Goal: Book appointment/travel/reservation

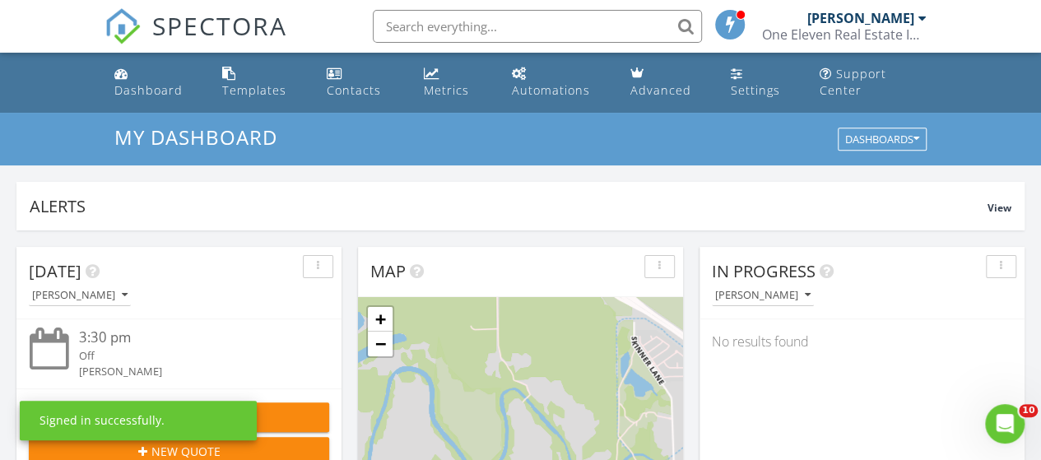
click at [838, 16] on div "[PERSON_NAME]" at bounding box center [860, 18] width 107 height 16
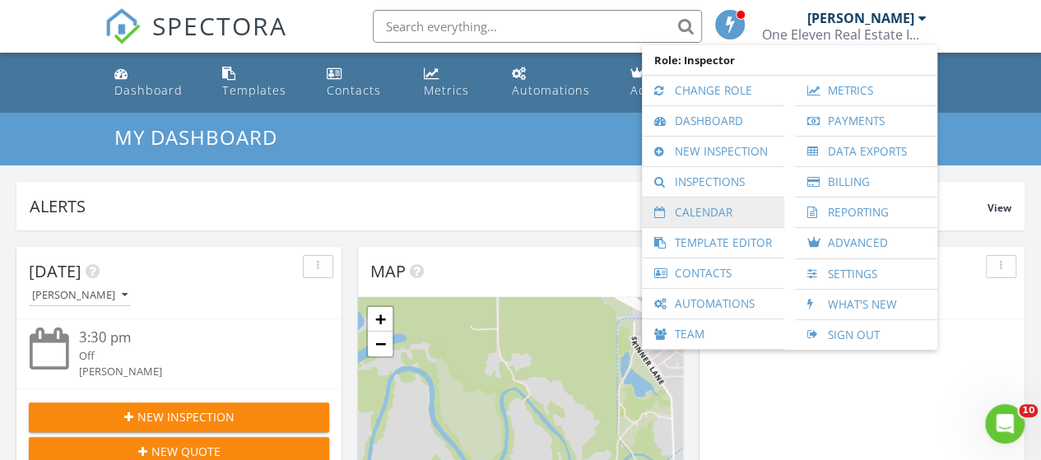
click at [732, 207] on link "Calendar" at bounding box center [713, 213] width 126 height 30
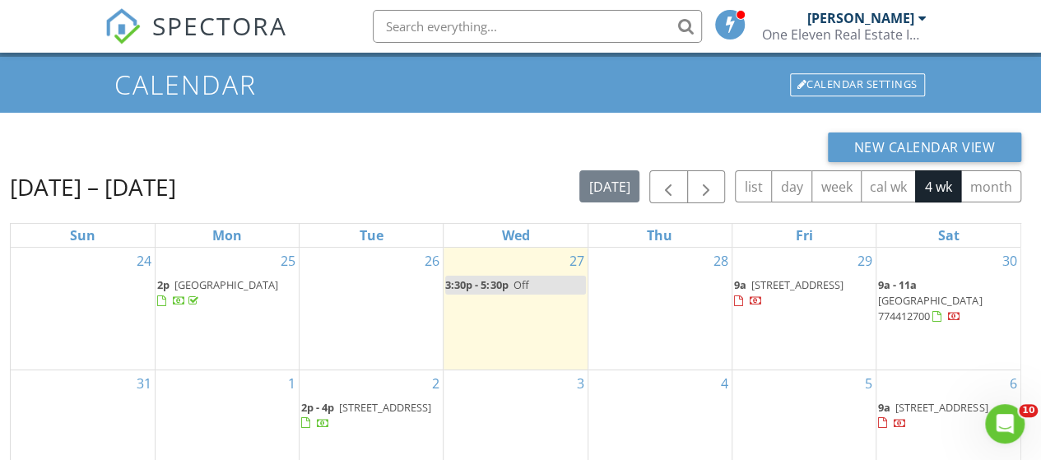
scroll to position [82, 0]
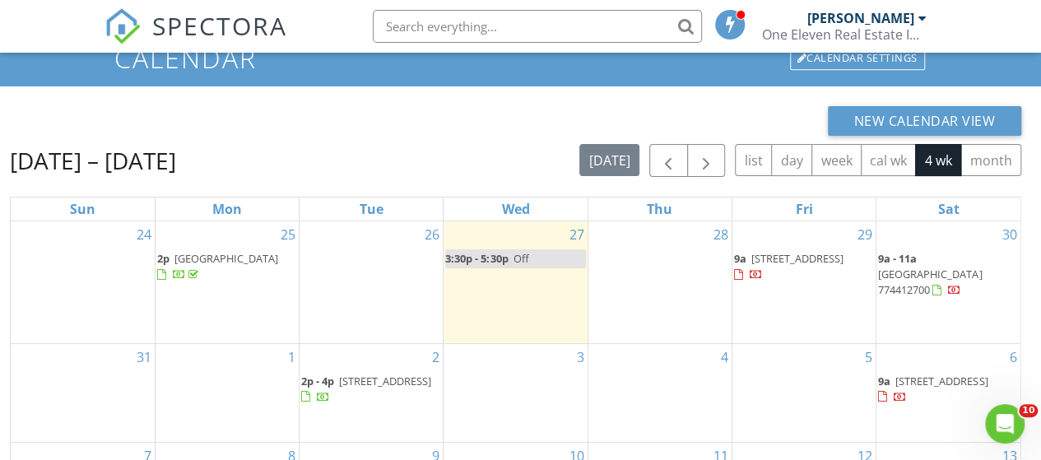
click at [681, 248] on div "28" at bounding box center [659, 282] width 143 height 122
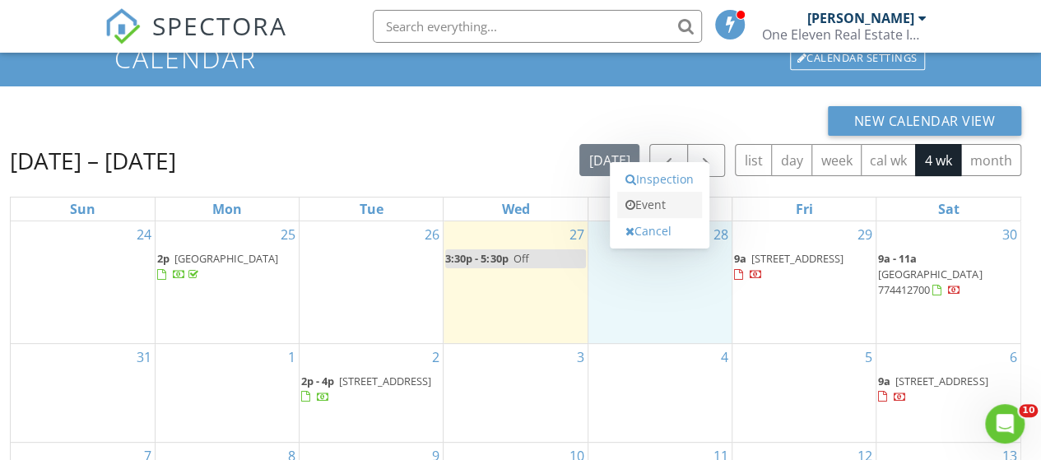
click at [672, 206] on link "Event" at bounding box center [659, 205] width 85 height 26
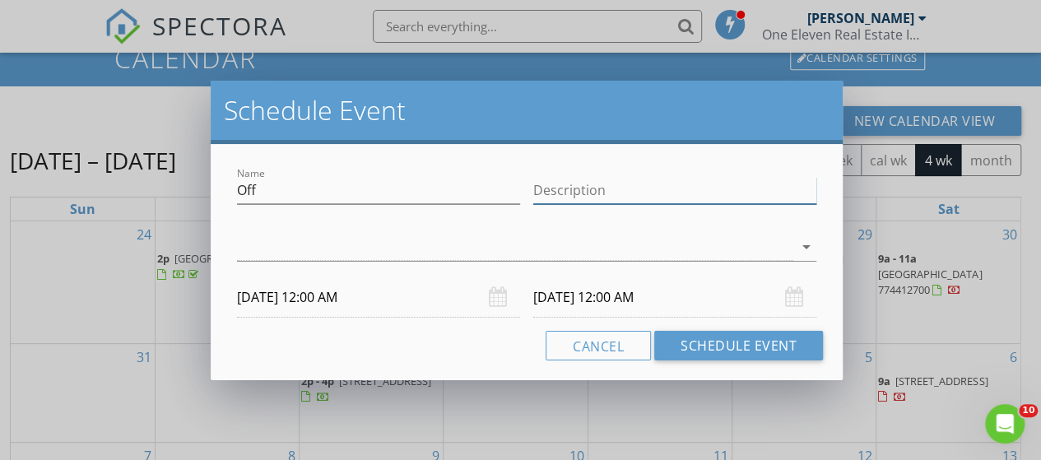
click at [636, 193] on input "Description" at bounding box center [674, 190] width 283 height 27
type input "inspection"
click at [521, 253] on div at bounding box center [515, 247] width 556 height 27
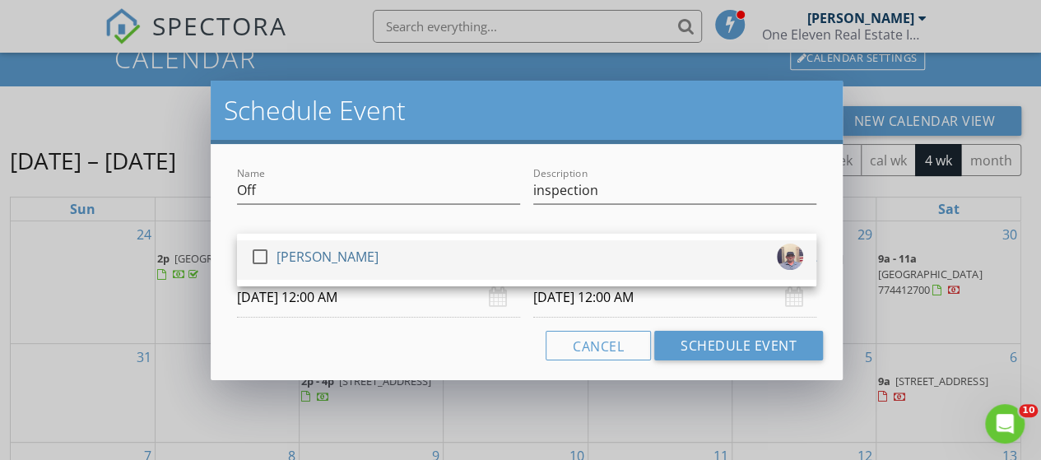
click at [361, 263] on div "[PERSON_NAME]" at bounding box center [328, 257] width 102 height 26
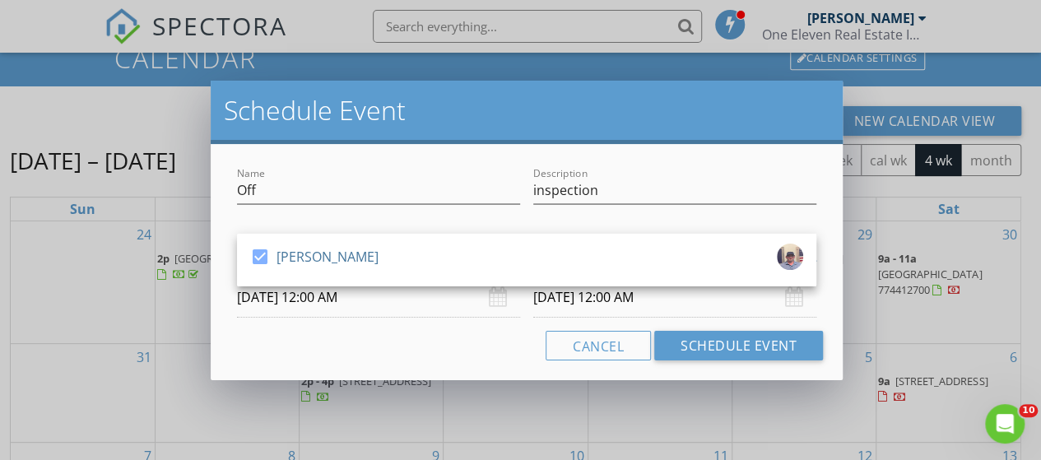
click at [309, 304] on input "[DATE] 12:00 AM" at bounding box center [378, 297] width 283 height 40
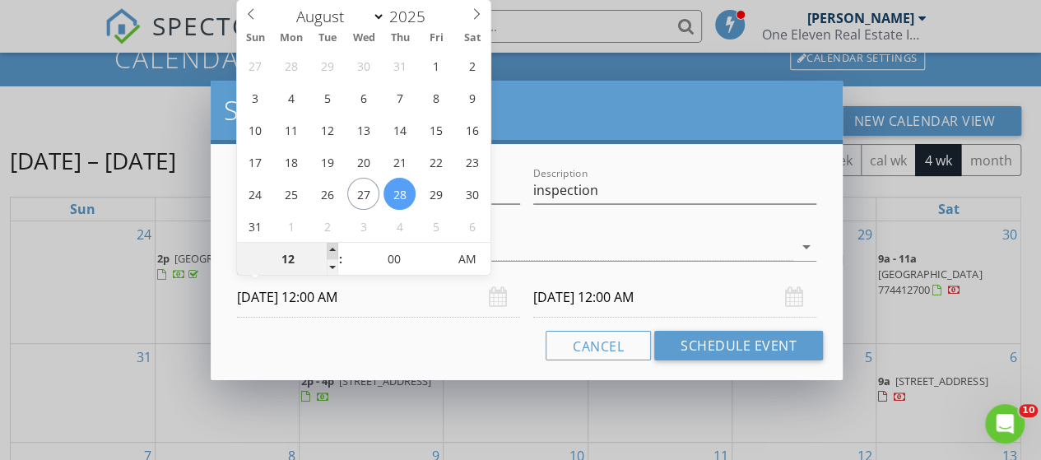
type input "01"
type input "[DATE] 1:00 AM"
click at [332, 249] on span at bounding box center [333, 251] width 12 height 16
type input "02"
type input "[DATE] 2:00 AM"
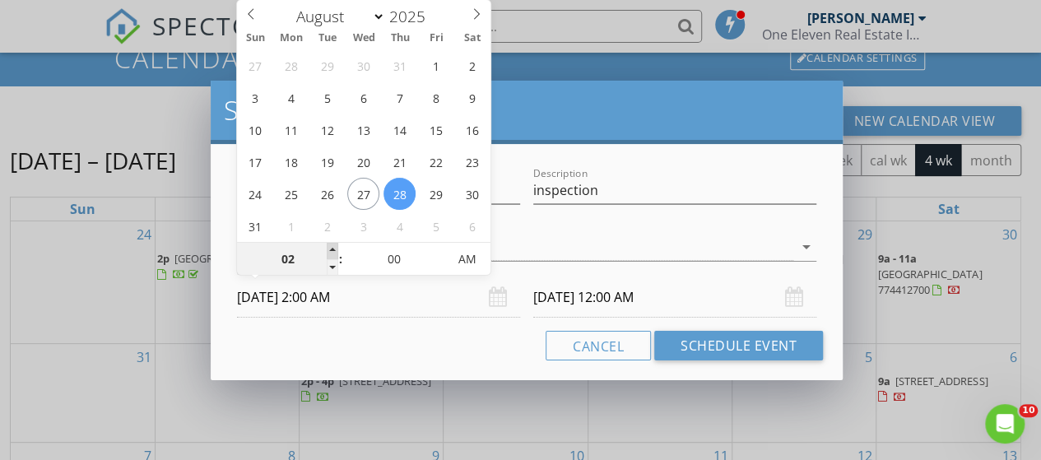
click at [332, 249] on span at bounding box center [333, 251] width 12 height 16
type input "03"
type input "[DATE] 3:00 AM"
click at [332, 249] on span at bounding box center [333, 251] width 12 height 16
type input "04"
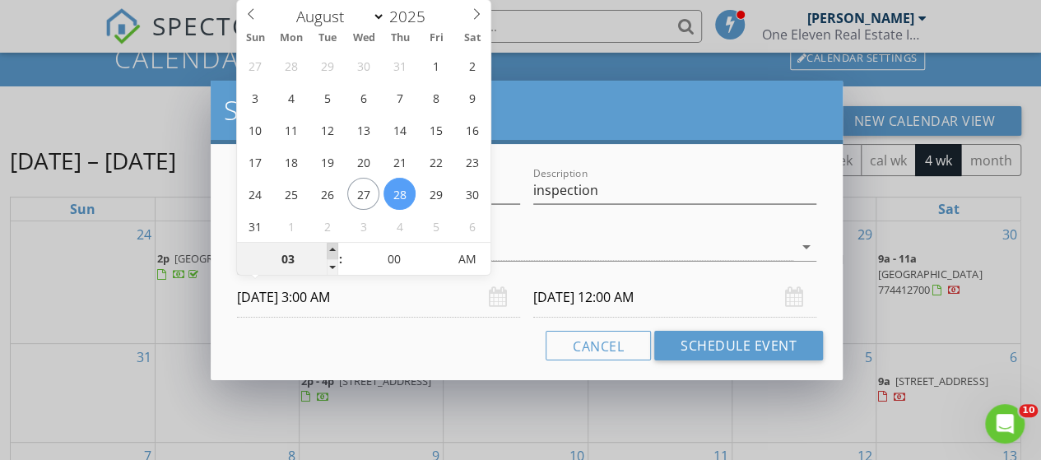
type input "[DATE] 4:00 AM"
click at [332, 249] on span at bounding box center [333, 251] width 12 height 16
type input "05"
type input "[DATE] 5:00 AM"
click at [332, 249] on span at bounding box center [333, 251] width 12 height 16
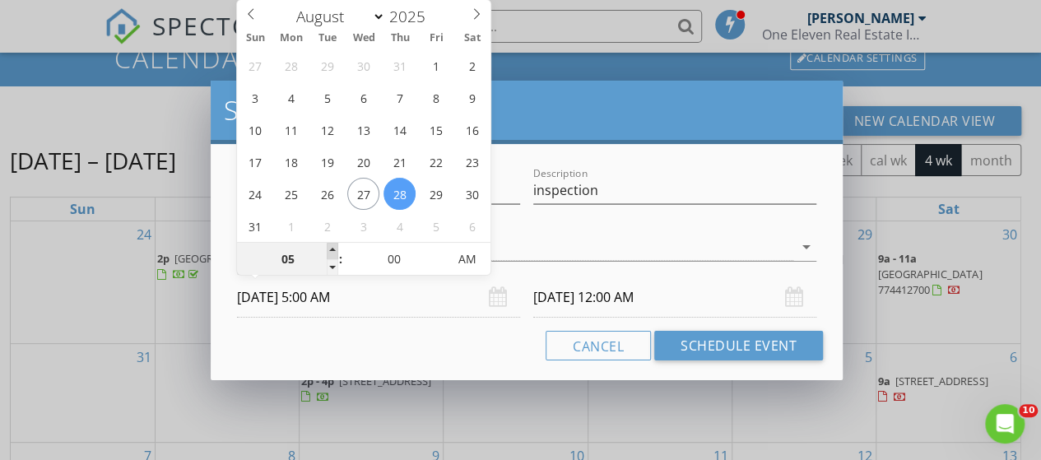
type input "06"
type input "[DATE] 6:00 AM"
click at [332, 249] on span at bounding box center [333, 251] width 12 height 16
type input "07"
type input "[DATE] 7:00 AM"
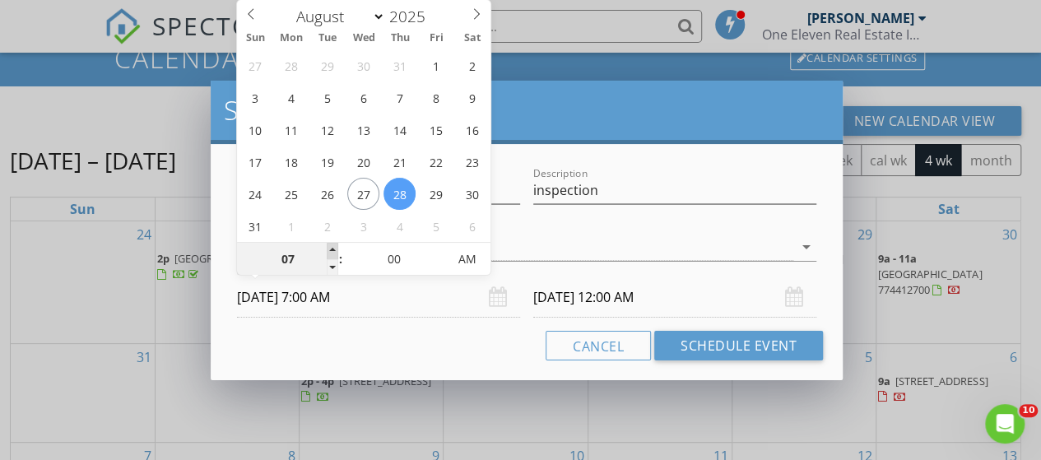
click at [332, 249] on span at bounding box center [333, 251] width 12 height 16
type input "[DATE] 7:00 AM"
type input "08"
type input "[DATE] 8:00 AM"
click at [332, 249] on span at bounding box center [333, 251] width 12 height 16
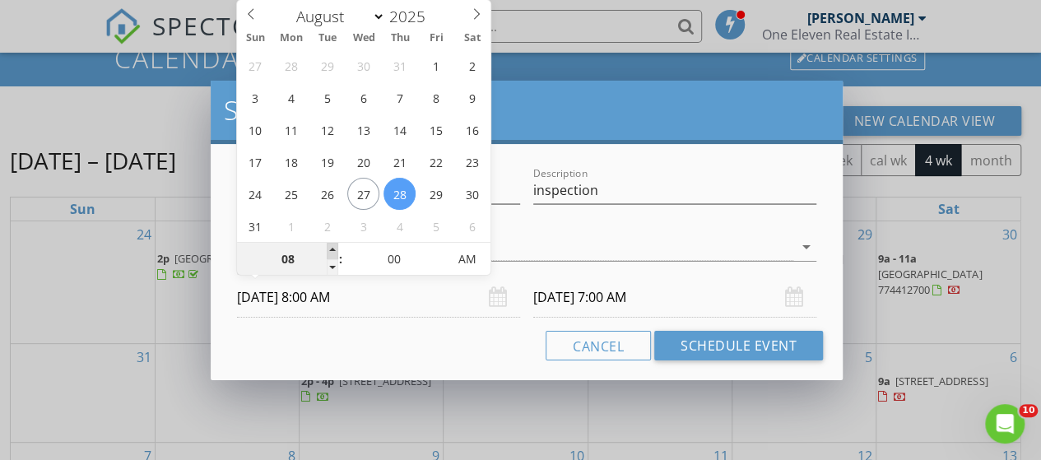
type input "[DATE] 8:00 AM"
type input "09"
type input "[DATE] 9:00 AM"
click at [332, 249] on span at bounding box center [333, 251] width 12 height 16
click at [393, 353] on div "Cancel Schedule Event" at bounding box center [526, 346] width 593 height 30
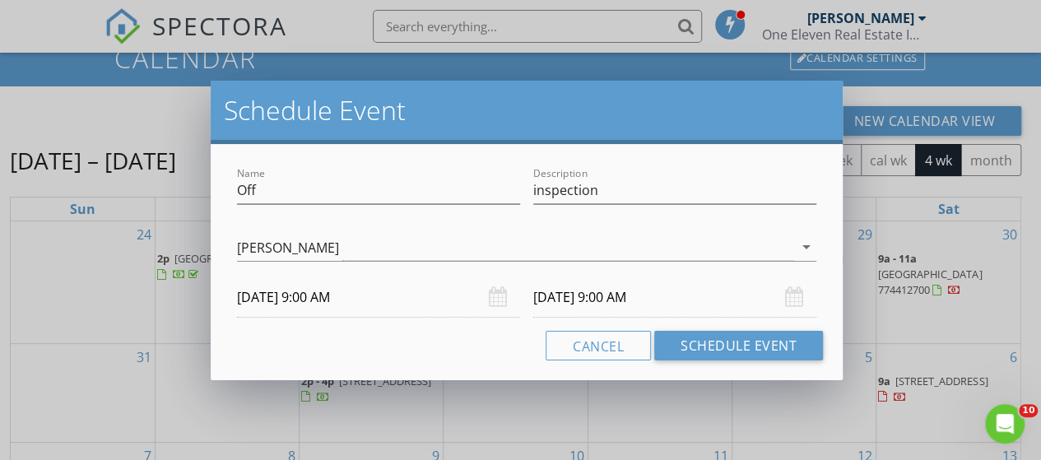
click at [634, 297] on input "[DATE] 9:00 AM" at bounding box center [674, 297] width 283 height 40
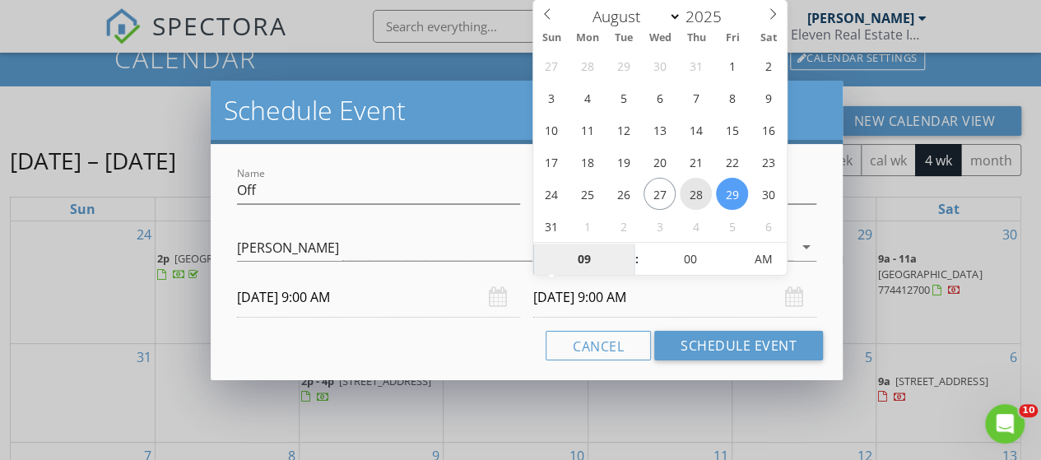
type input "[DATE] 9:00 AM"
type input "10"
type input "[DATE] 10:00 AM"
click at [629, 251] on span at bounding box center [629, 251] width 12 height 16
type input "11"
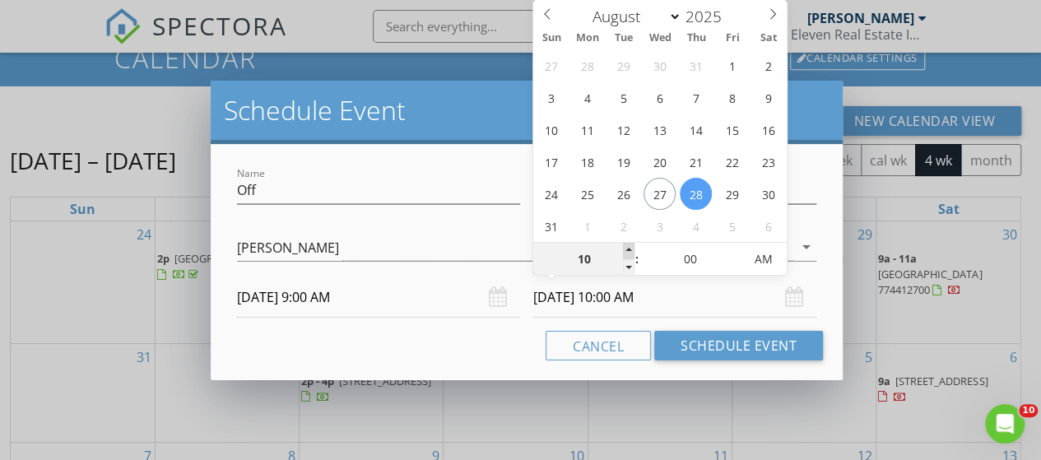
type input "[DATE] 11:00 AM"
click at [629, 251] on span at bounding box center [629, 251] width 12 height 16
type input "12"
type input "[DATE] 12:00 PM"
click at [629, 251] on span at bounding box center [629, 251] width 12 height 16
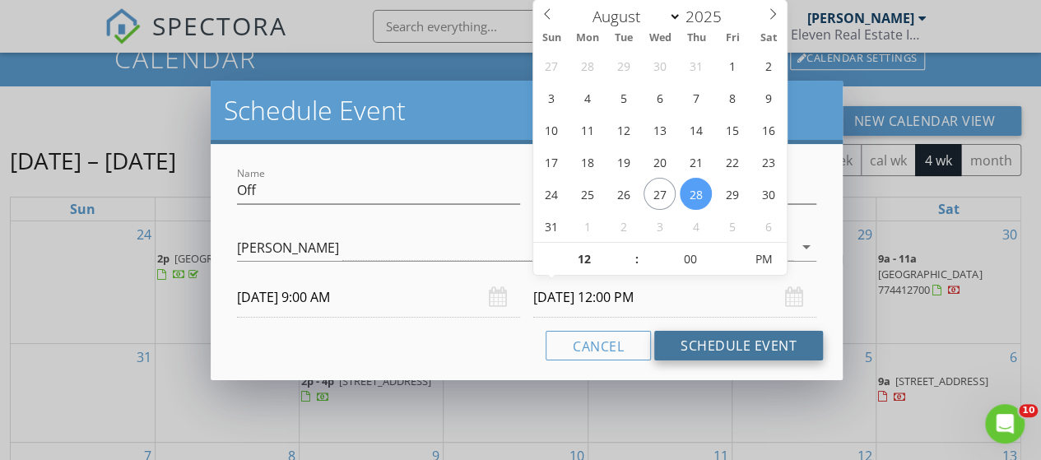
click at [756, 346] on button "Schedule Event" at bounding box center [738, 346] width 169 height 30
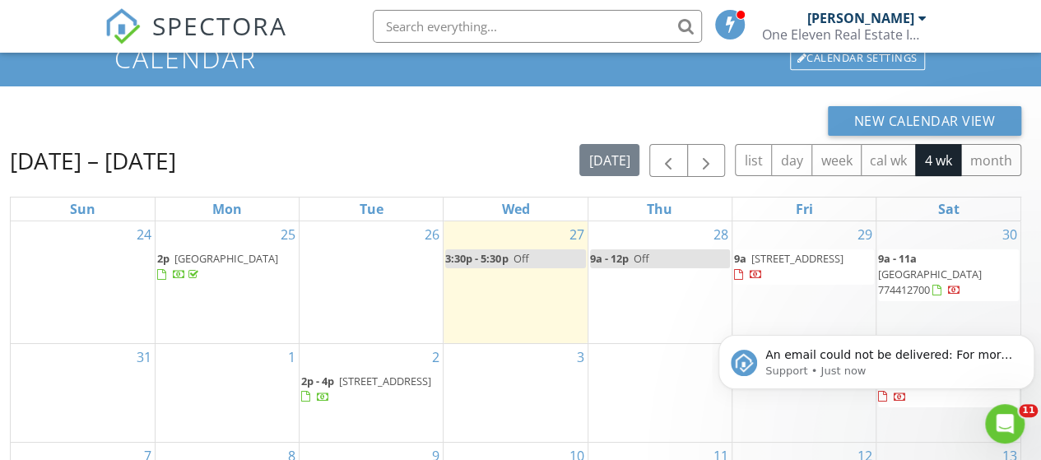
scroll to position [0, 0]
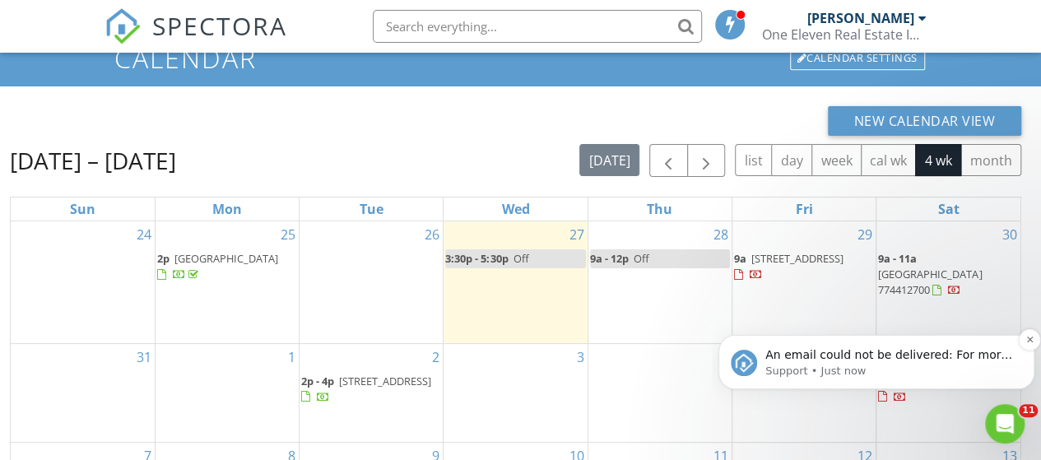
click at [930, 356] on p "An email could not be delivered: For more information, view Why emails don't ge…" at bounding box center [889, 355] width 249 height 16
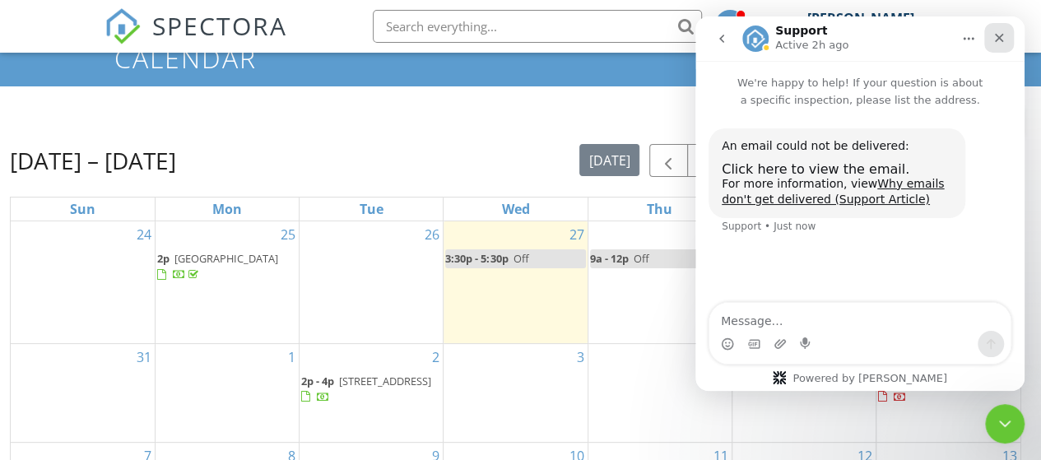
click at [998, 40] on icon "Close" at bounding box center [999, 37] width 13 height 13
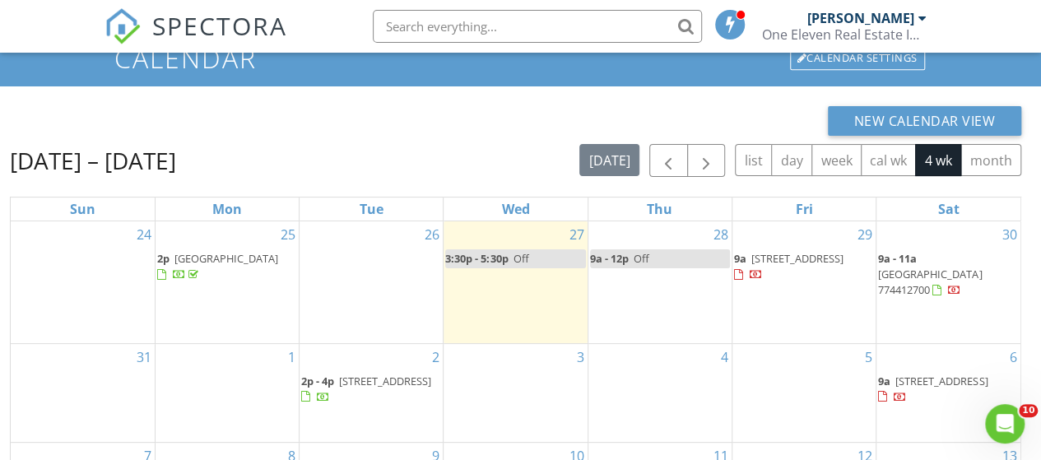
click at [920, 17] on div at bounding box center [922, 18] width 8 height 13
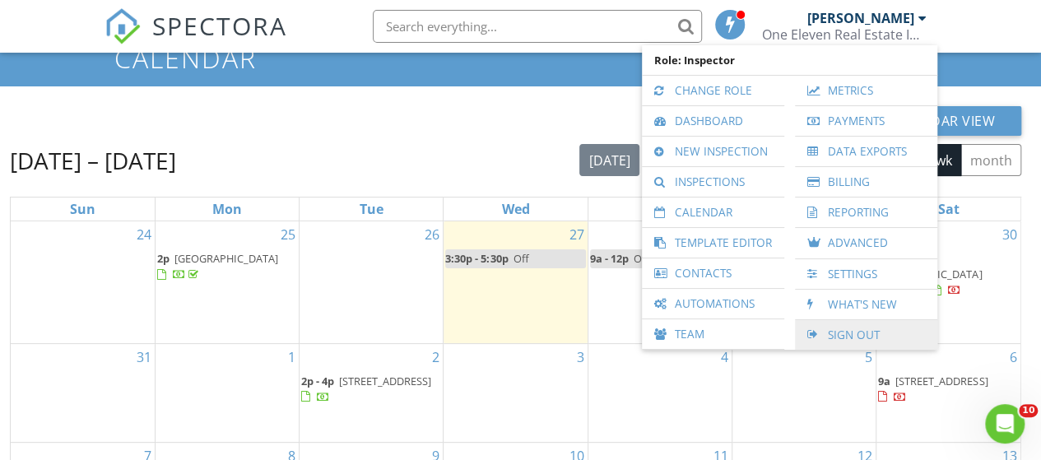
click at [858, 335] on link "Sign Out" at bounding box center [866, 335] width 126 height 30
